Goal: Transaction & Acquisition: Purchase product/service

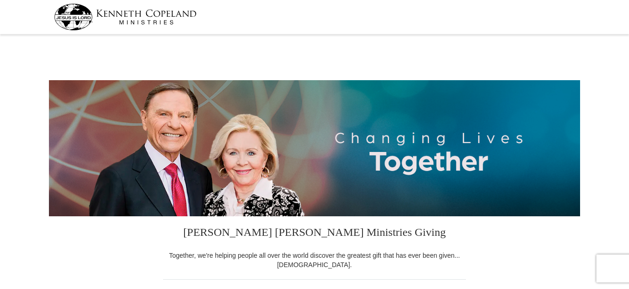
select select "NJ"
click at [344, 37] on div at bounding box center [314, 47] width 531 height 20
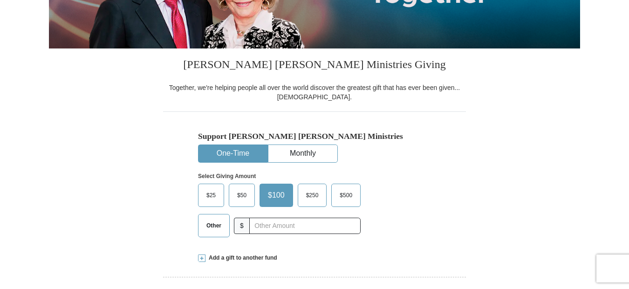
scroll to position [186, 0]
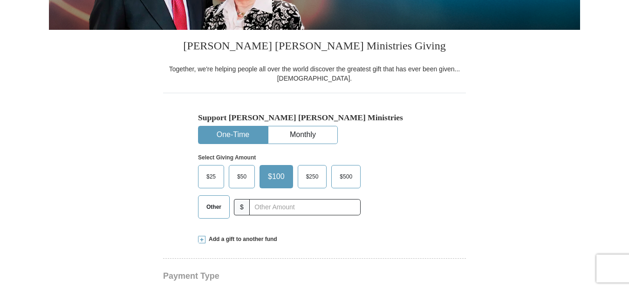
click at [212, 213] on span "Other" at bounding box center [214, 207] width 24 height 14
click at [0, 0] on input "Other" at bounding box center [0, 0] width 0 height 0
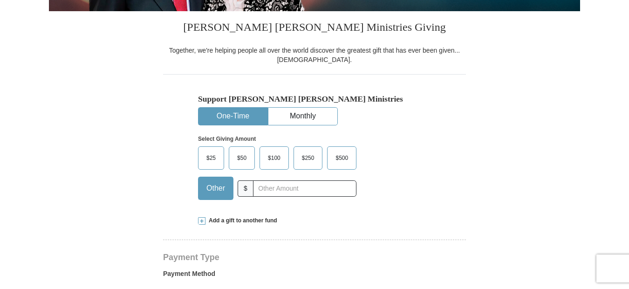
scroll to position [224, 0]
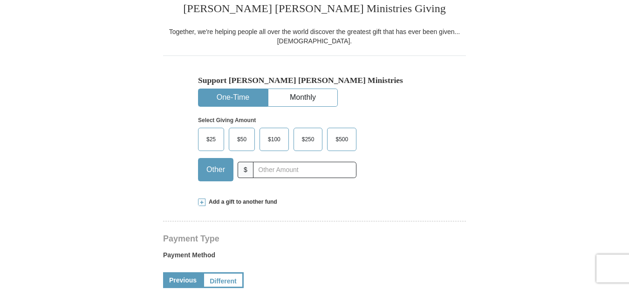
click at [238, 201] on span "Add a gift to another fund" at bounding box center [242, 202] width 72 height 8
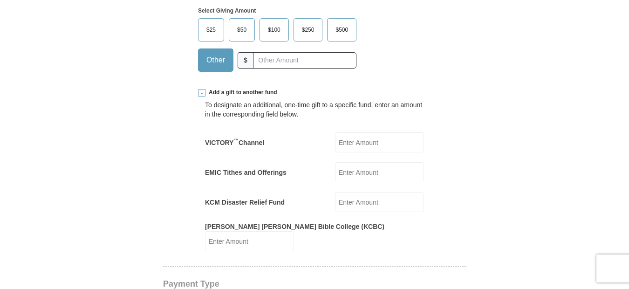
scroll to position [354, 0]
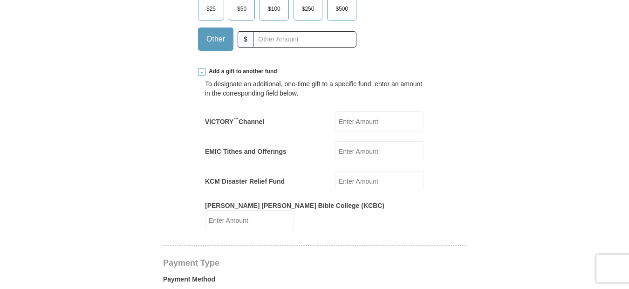
click at [361, 152] on input "EMIC Tithes and Offerings" at bounding box center [379, 151] width 89 height 20
type input "200"
click at [135, 108] on form "[PERSON_NAME] [PERSON_NAME] Ministries Giving Together, we're helping people al…" at bounding box center [314, 270] width 531 height 1174
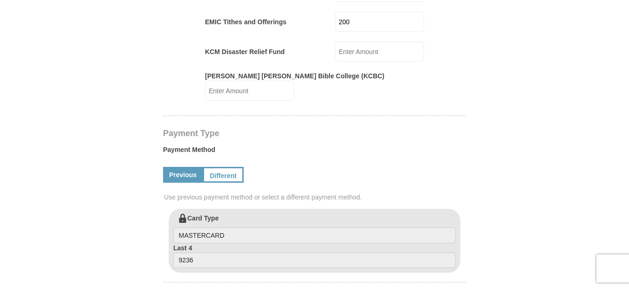
scroll to position [485, 0]
click at [137, 108] on form "[PERSON_NAME] [PERSON_NAME] Ministries Giving Together, we're helping people al…" at bounding box center [314, 149] width 531 height 1192
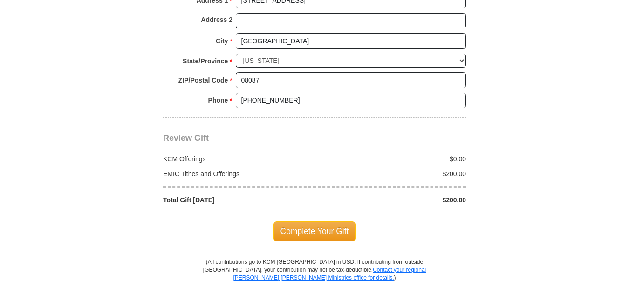
scroll to position [913, 0]
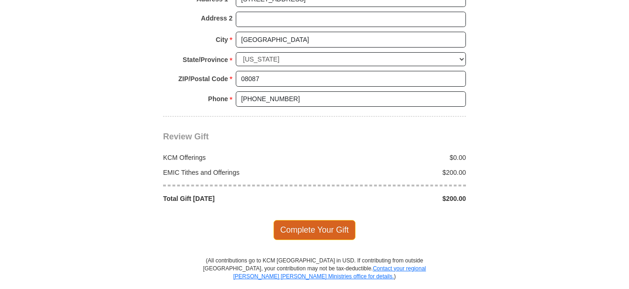
click at [317, 221] on span "Complete Your Gift" at bounding box center [315, 230] width 82 height 20
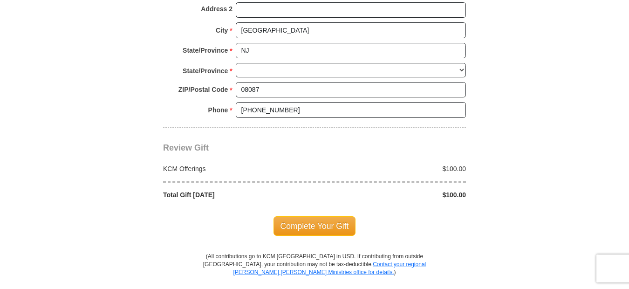
select select "NJ"
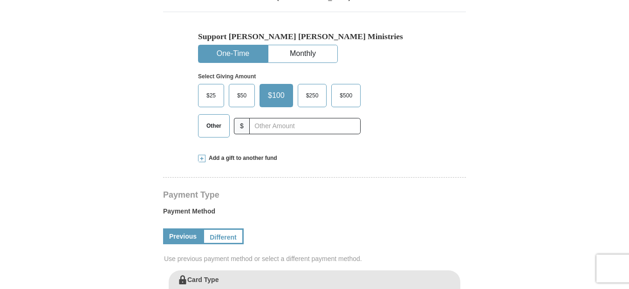
scroll to position [265, 0]
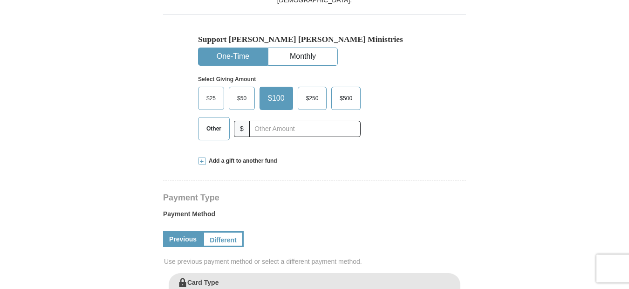
drag, startPoint x: 213, startPoint y: 128, endPoint x: 142, endPoint y: 102, distance: 75.9
click at [213, 128] on span "Other" at bounding box center [214, 129] width 24 height 14
click at [0, 0] on input "Other" at bounding box center [0, 0] width 0 height 0
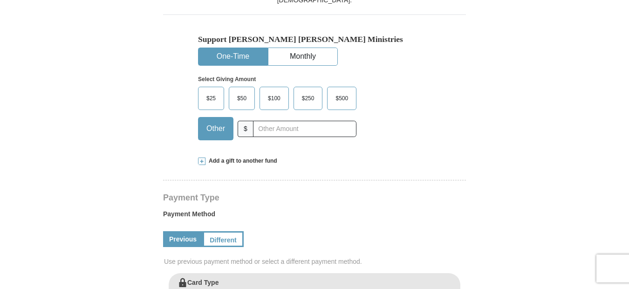
click at [134, 96] on form "[PERSON_NAME] [PERSON_NAME] Ministries Giving Together, we're helping people al…" at bounding box center [314, 275] width 531 height 1004
drag, startPoint x: 277, startPoint y: 127, endPoint x: 301, endPoint y: 134, distance: 25.2
click at [277, 127] on input "text" at bounding box center [304, 129] width 103 height 16
click at [116, 80] on form "[PERSON_NAME] [PERSON_NAME] Ministries Giving Together, we're helping people al…" at bounding box center [314, 275] width 531 height 1004
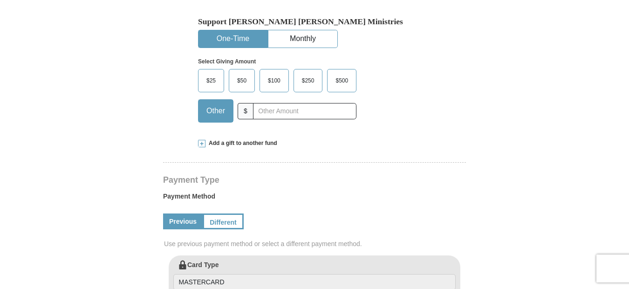
scroll to position [283, 0]
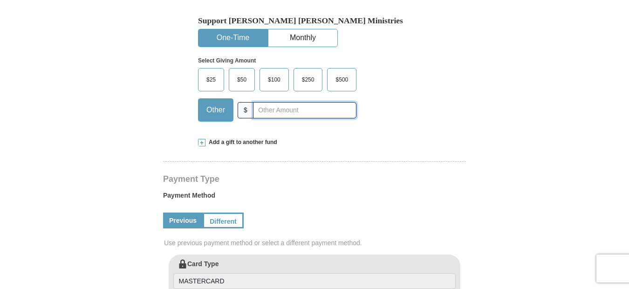
click at [276, 111] on input "text" at bounding box center [304, 110] width 103 height 16
type input "200"
click at [77, 85] on form "[PERSON_NAME] [PERSON_NAME] Ministries Giving Together, we're helping people al…" at bounding box center [314, 256] width 531 height 1004
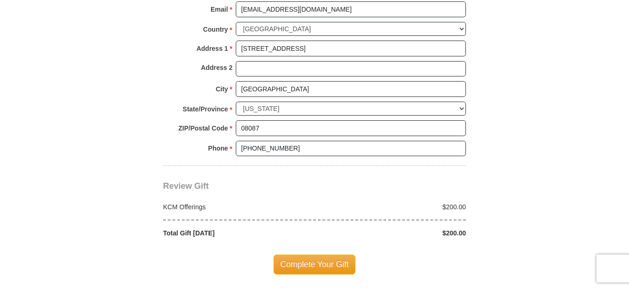
scroll to position [712, 0]
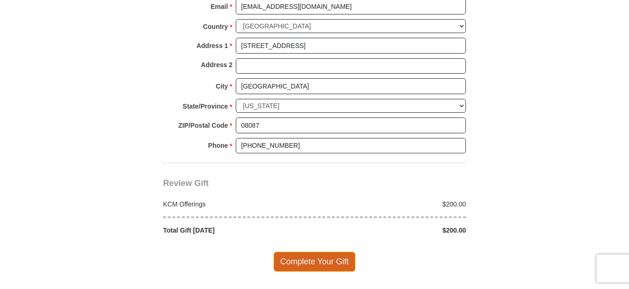
click at [315, 263] on span "Complete Your Gift" at bounding box center [315, 262] width 82 height 20
